Goal: Task Accomplishment & Management: Manage account settings

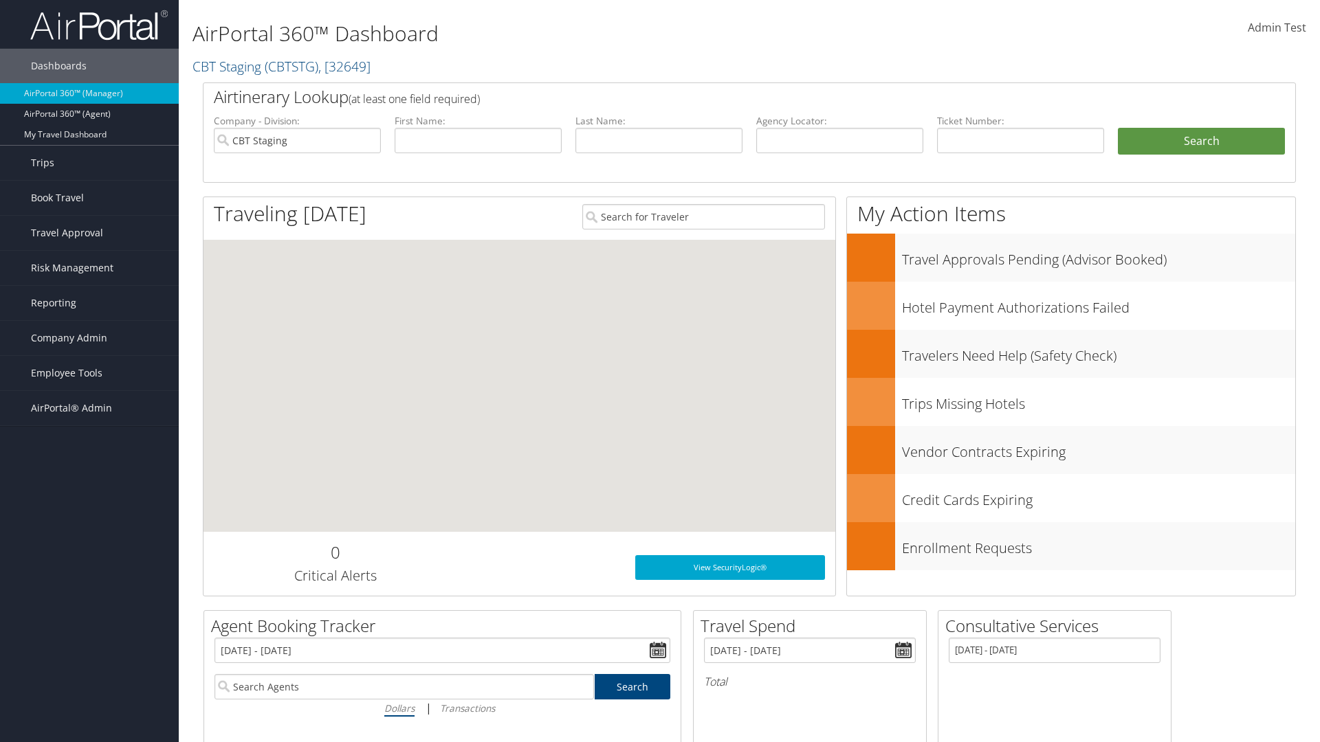
click at [89, 338] on span "Company Admin" at bounding box center [69, 338] width 76 height 34
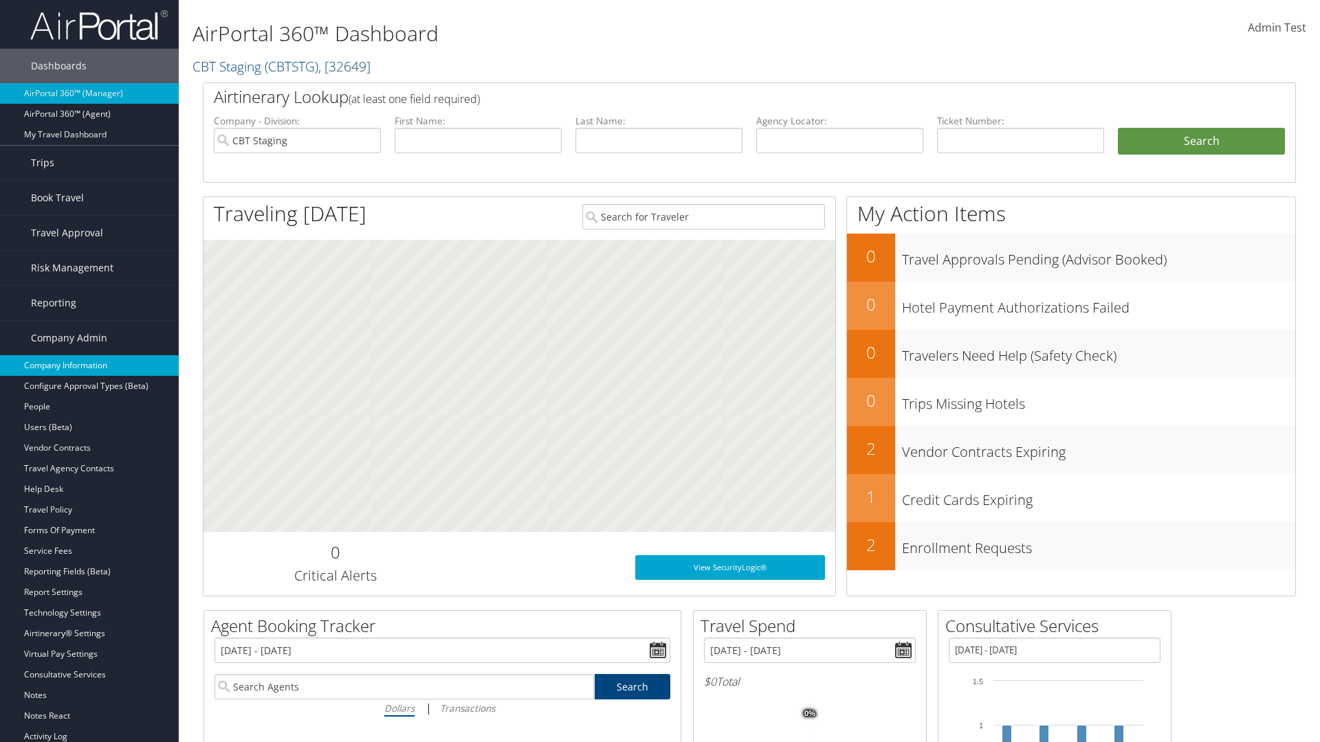
click at [89, 366] on link "Company Information" at bounding box center [89, 365] width 179 height 21
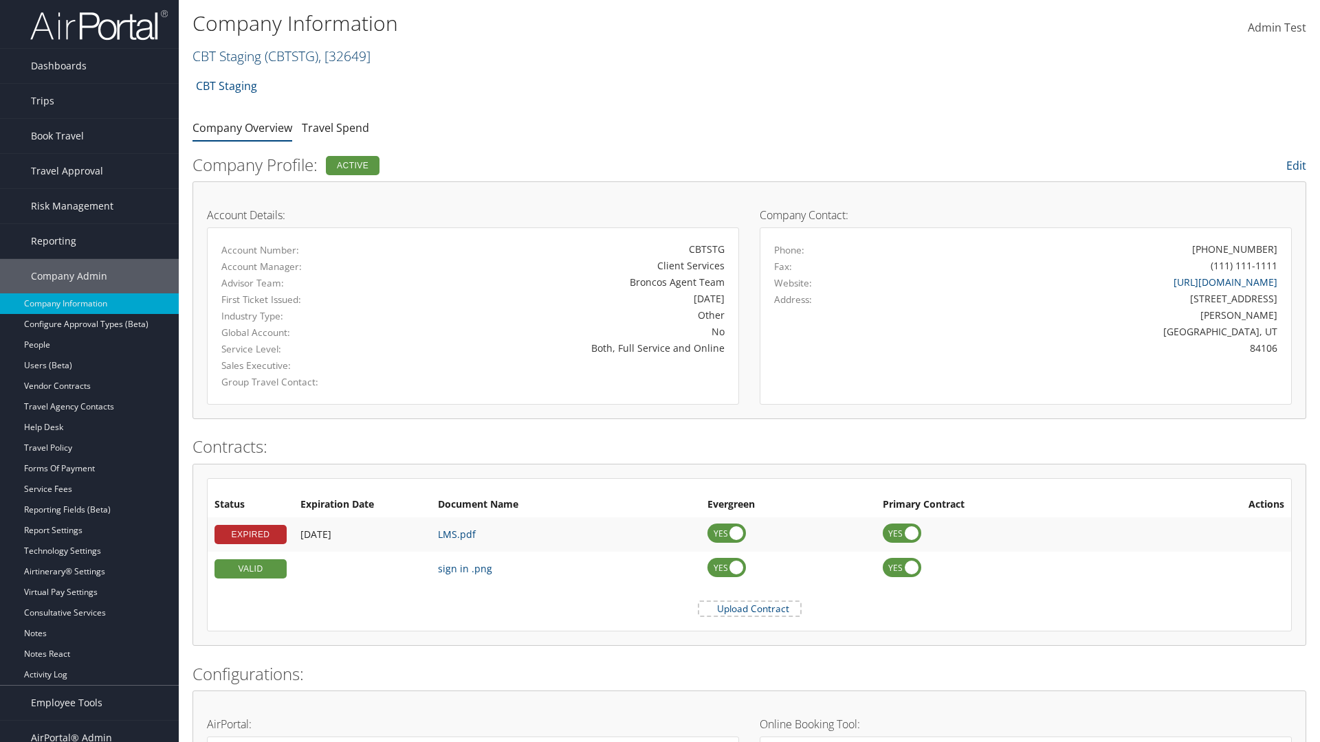
click at [227, 56] on link "CBT Staging ( CBTSTG ) , [ 32649 ]" at bounding box center [281, 56] width 178 height 19
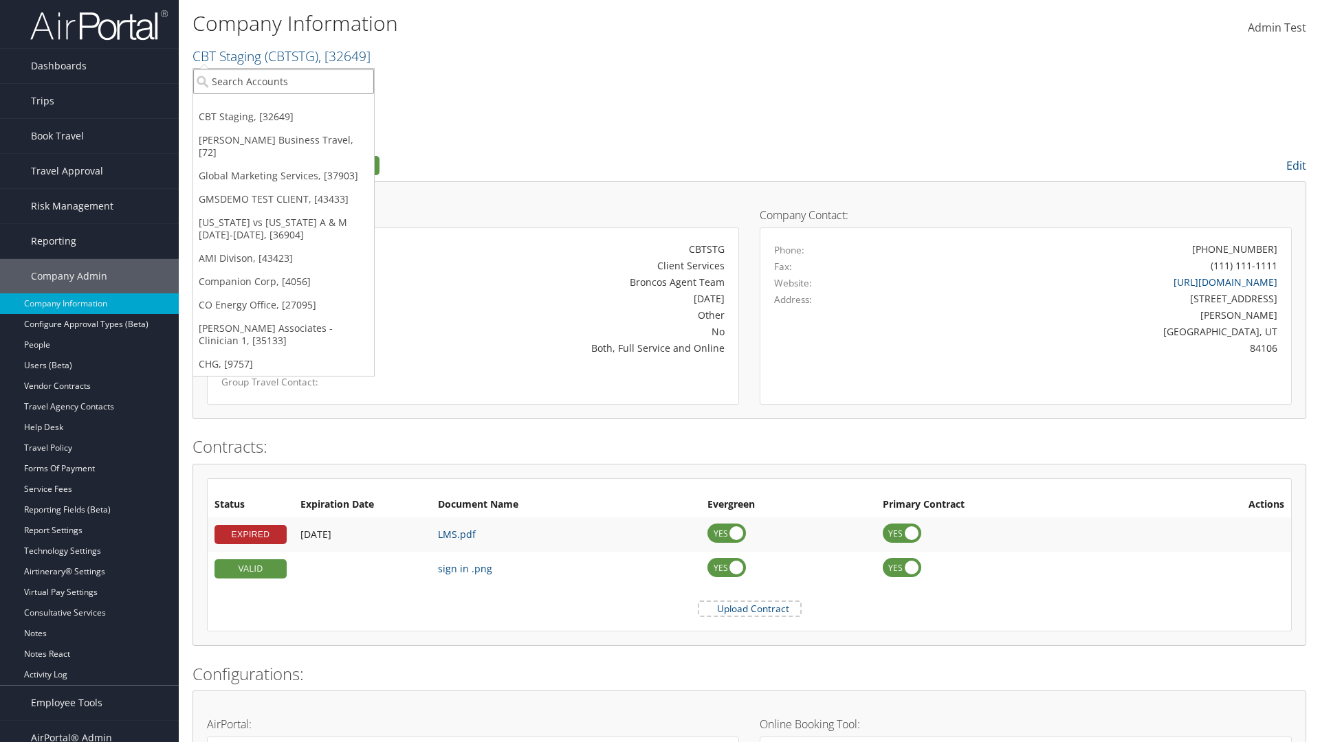
click at [283, 81] on input "search" at bounding box center [283, 81] width 181 height 25
type input "Co Energy Office"
click at [283, 107] on div "CO Energy Office (CO1003), [27095]" at bounding box center [284, 106] width 196 height 12
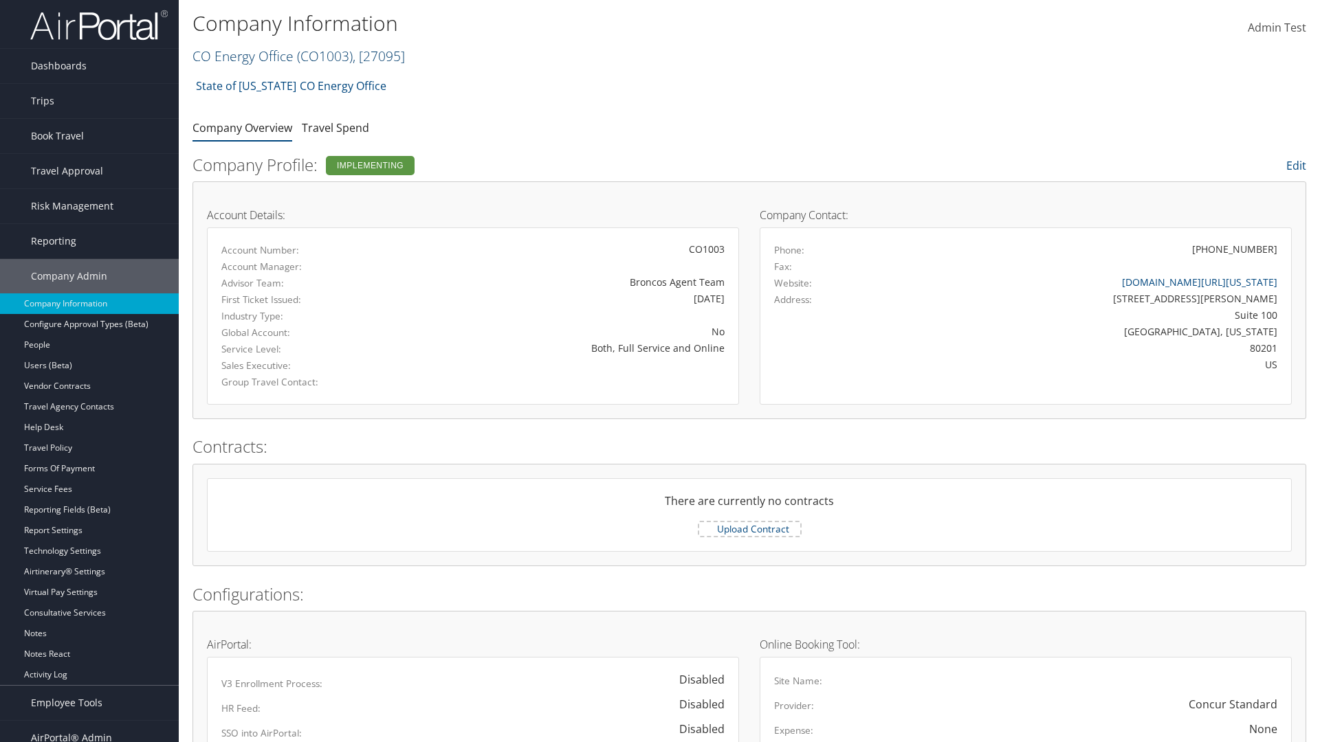
click at [242, 56] on link "CO Energy Office ( CO1003 ) , [ 27095 ]" at bounding box center [298, 56] width 212 height 19
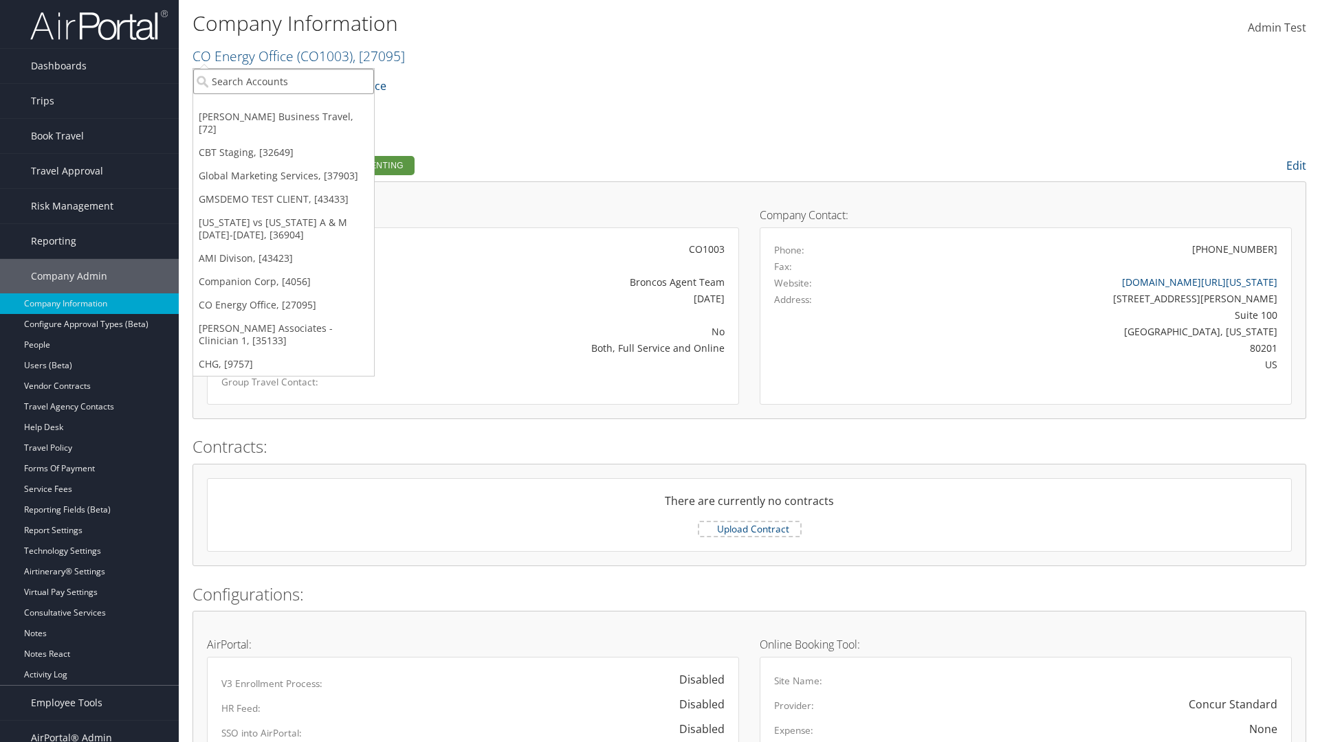
click at [283, 81] on input "search" at bounding box center [283, 81] width 181 height 25
type input "Companion Corp"
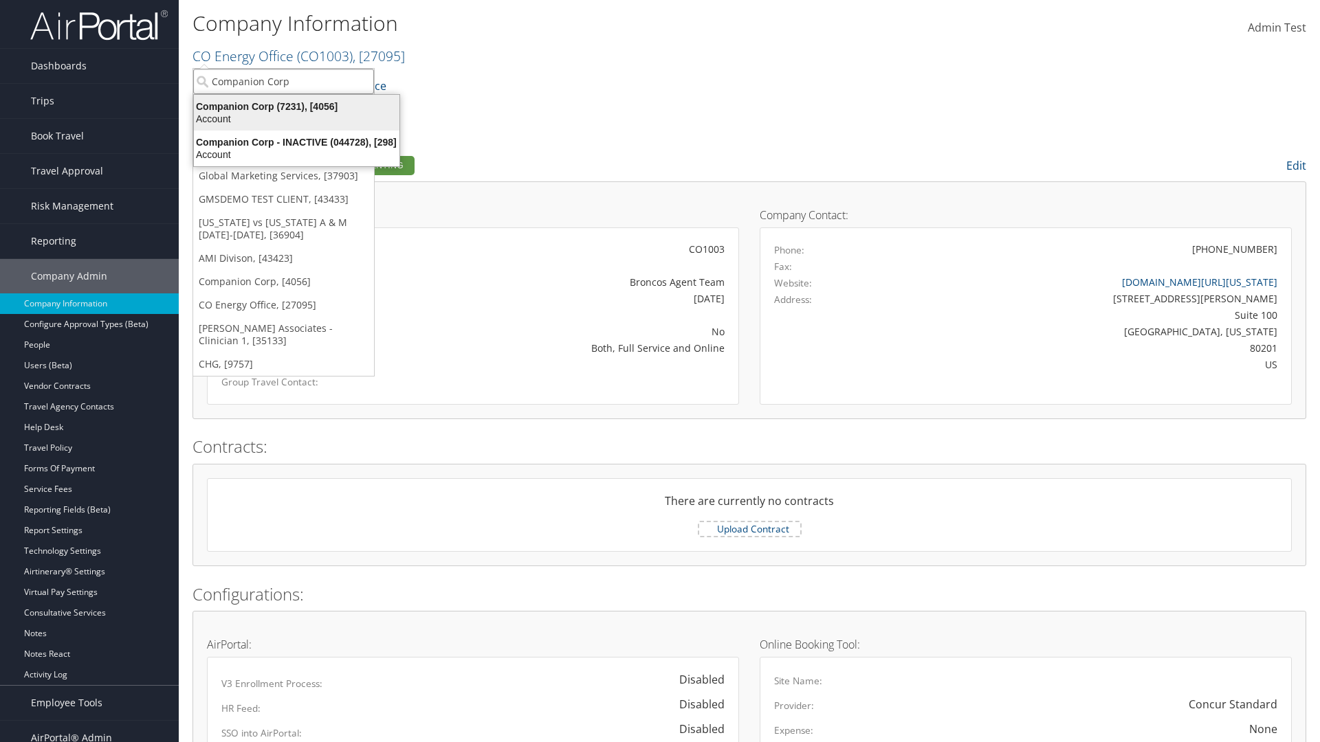
click at [296, 107] on div "Companion Corp (7231), [4056]" at bounding box center [297, 106] width 222 height 12
